Goal: Transaction & Acquisition: Download file/media

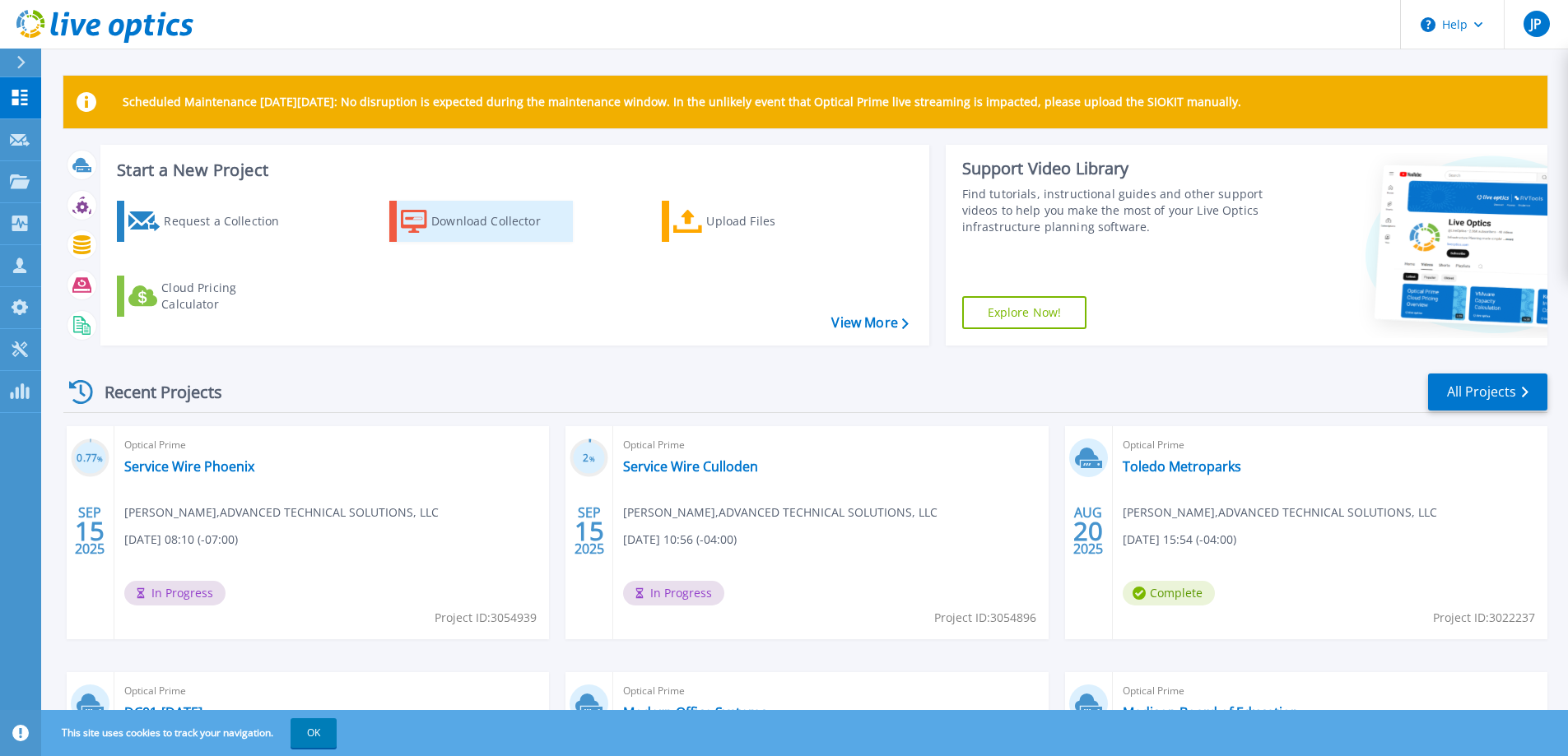
click at [489, 229] on div "Download Collector" at bounding box center [497, 222] width 131 height 33
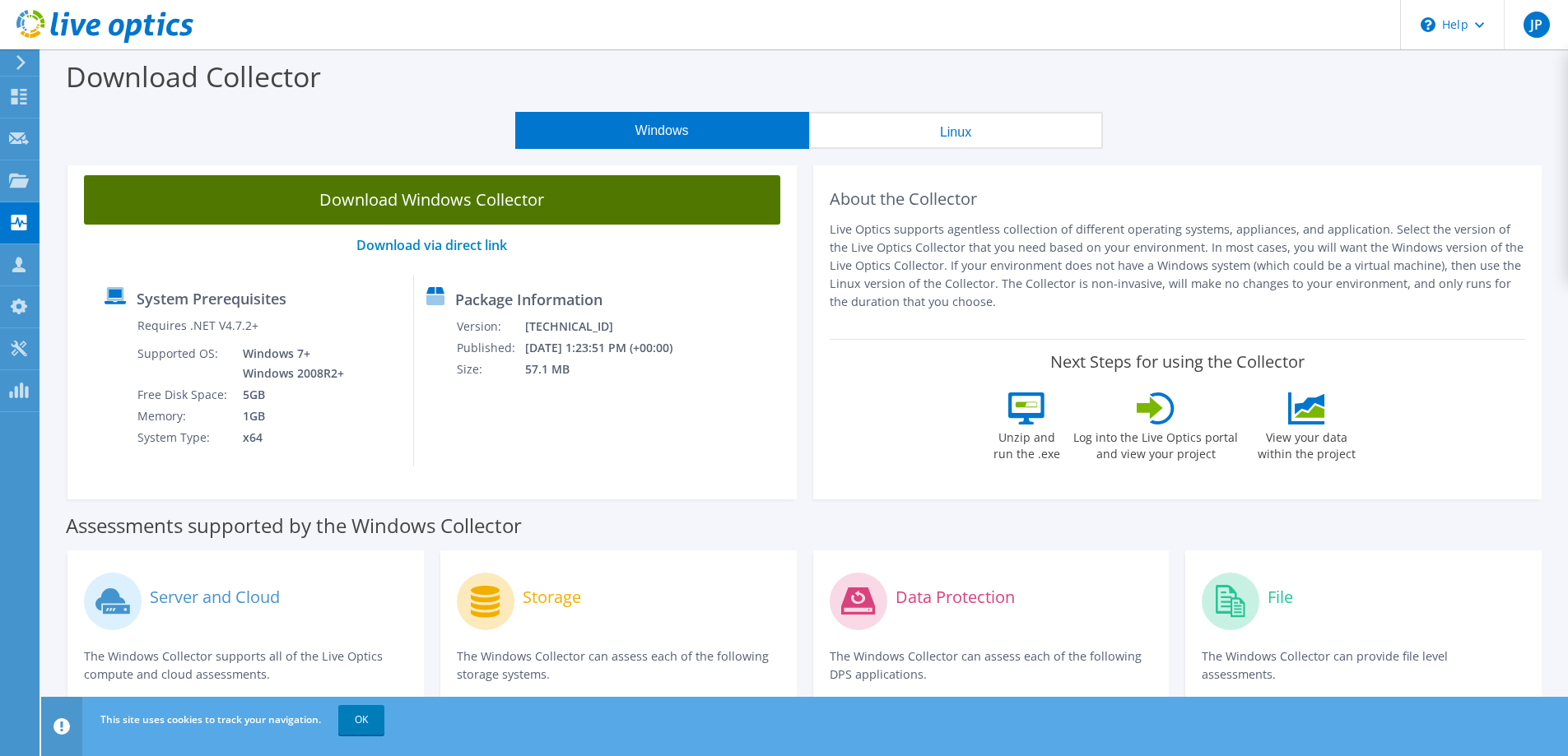
click at [445, 196] on link "Download Windows Collector" at bounding box center [432, 200] width 696 height 49
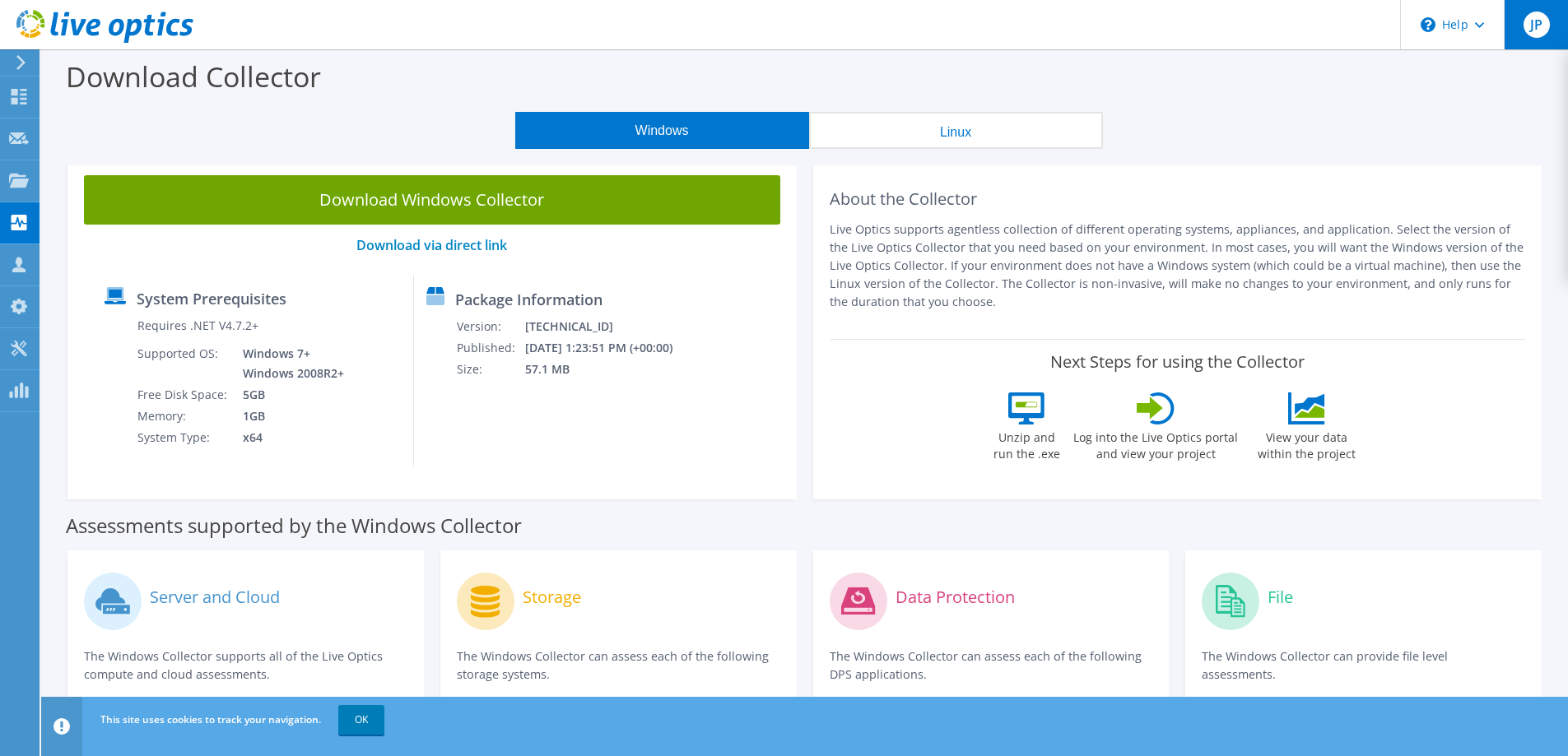
click at [1545, 19] on span "JP" at bounding box center [1537, 24] width 26 height 26
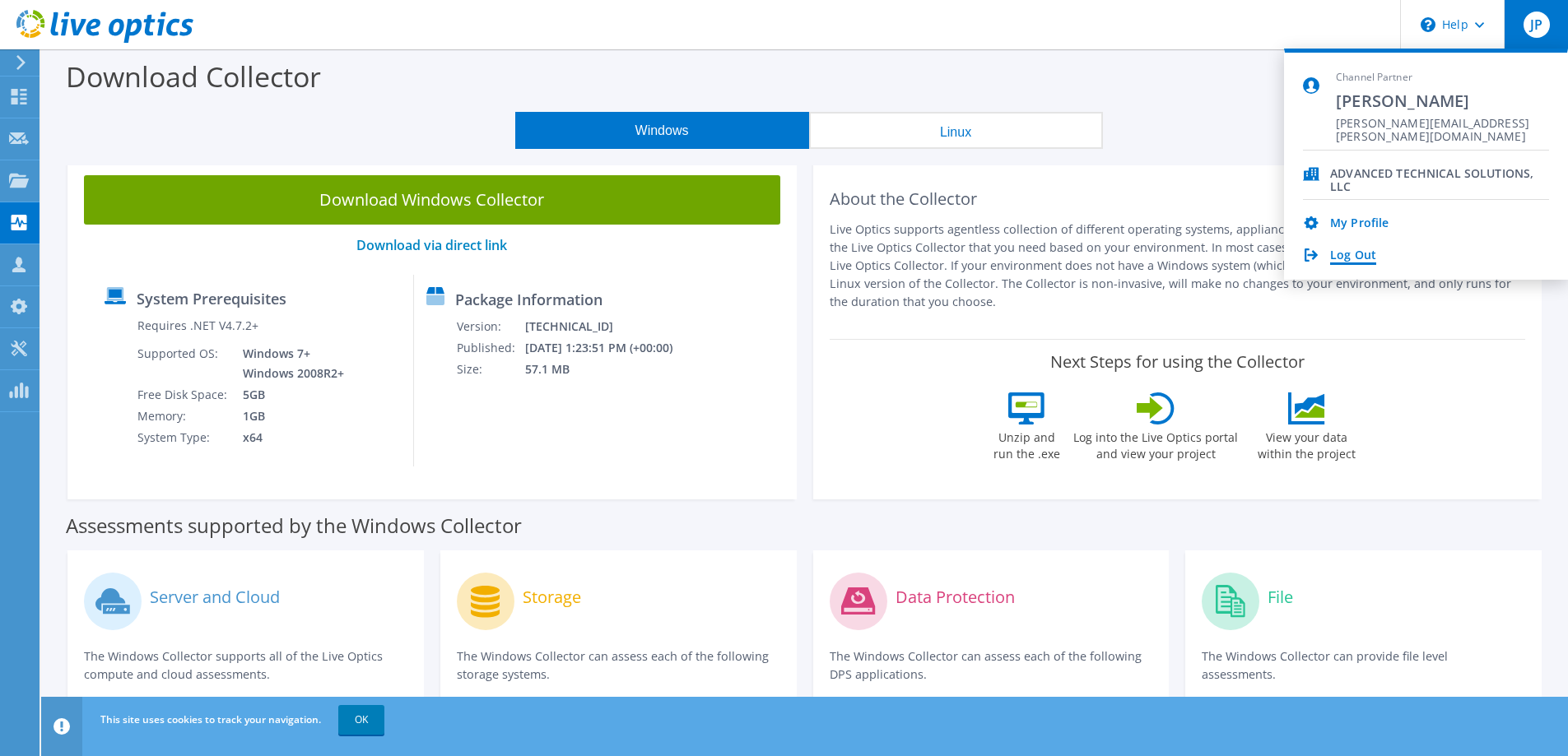
click at [1358, 252] on link "Log Out" at bounding box center [1353, 256] width 46 height 16
